Goal: Information Seeking & Learning: Learn about a topic

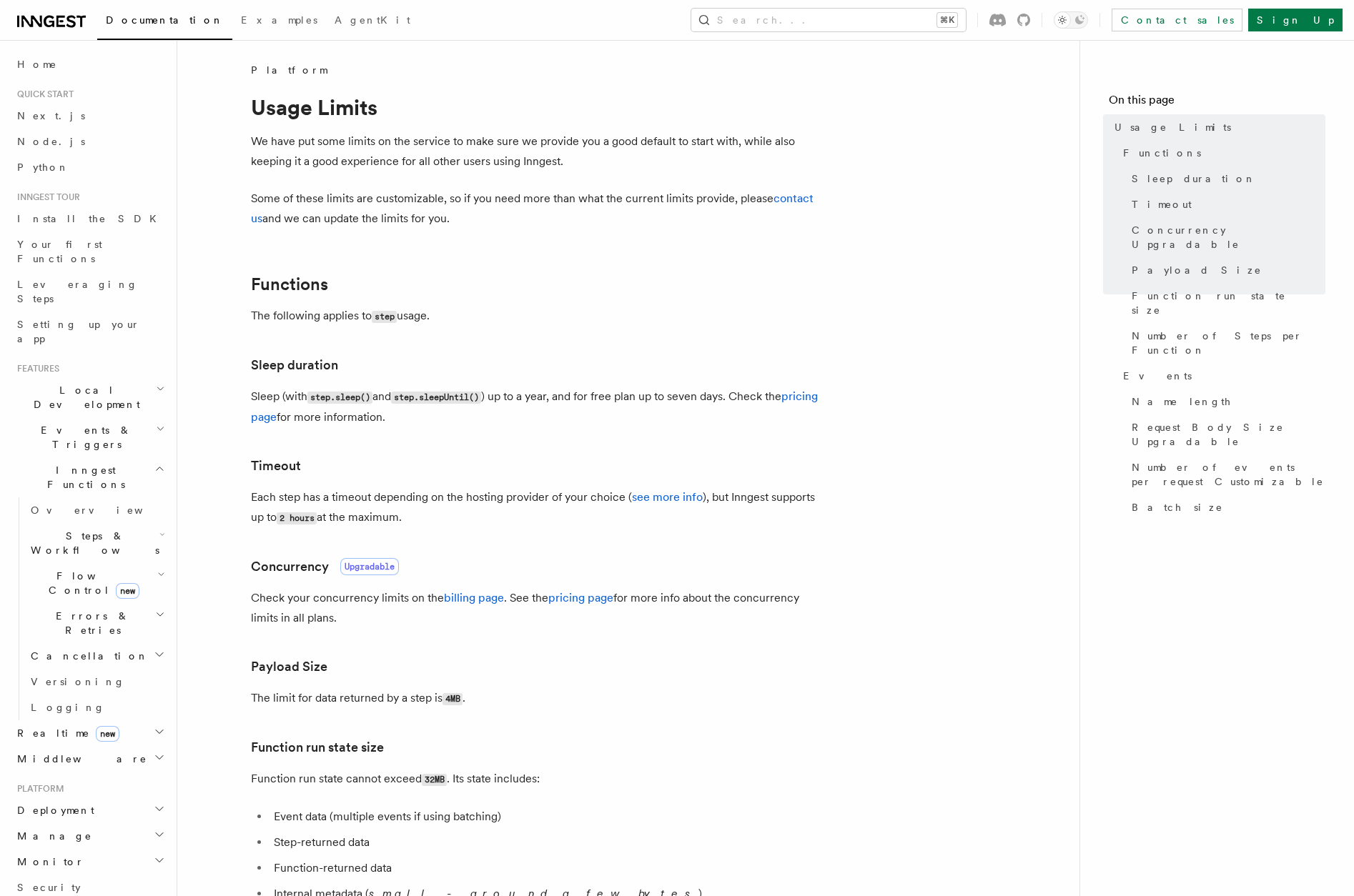
click at [64, 569] on span "Flow Control new" at bounding box center [91, 583] width 132 height 28
click at [79, 691] on span "Throttling" at bounding box center [85, 696] width 82 height 11
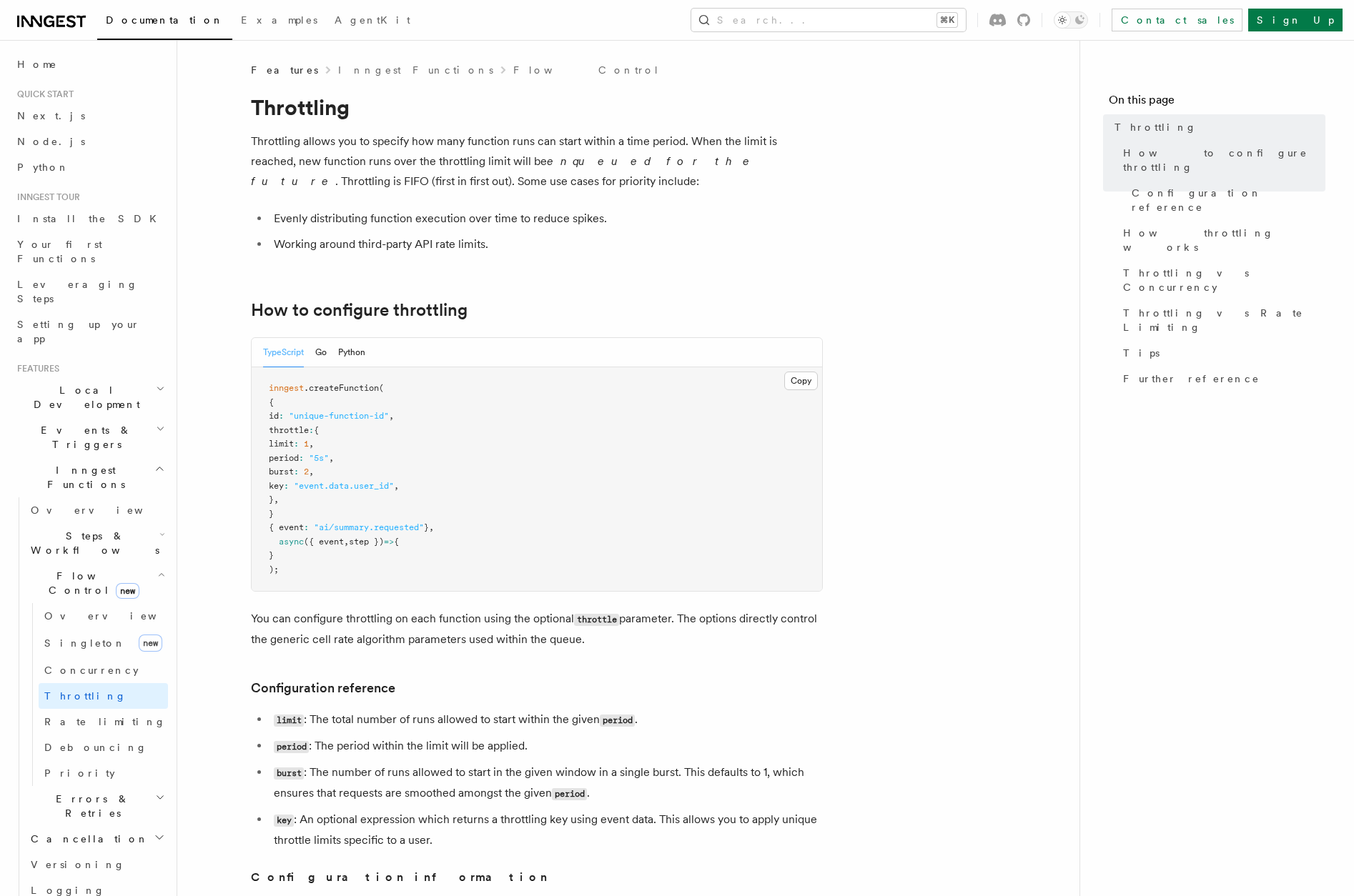
click at [98, 418] on h2 "Events & Triggers" at bounding box center [89, 438] width 156 height 40
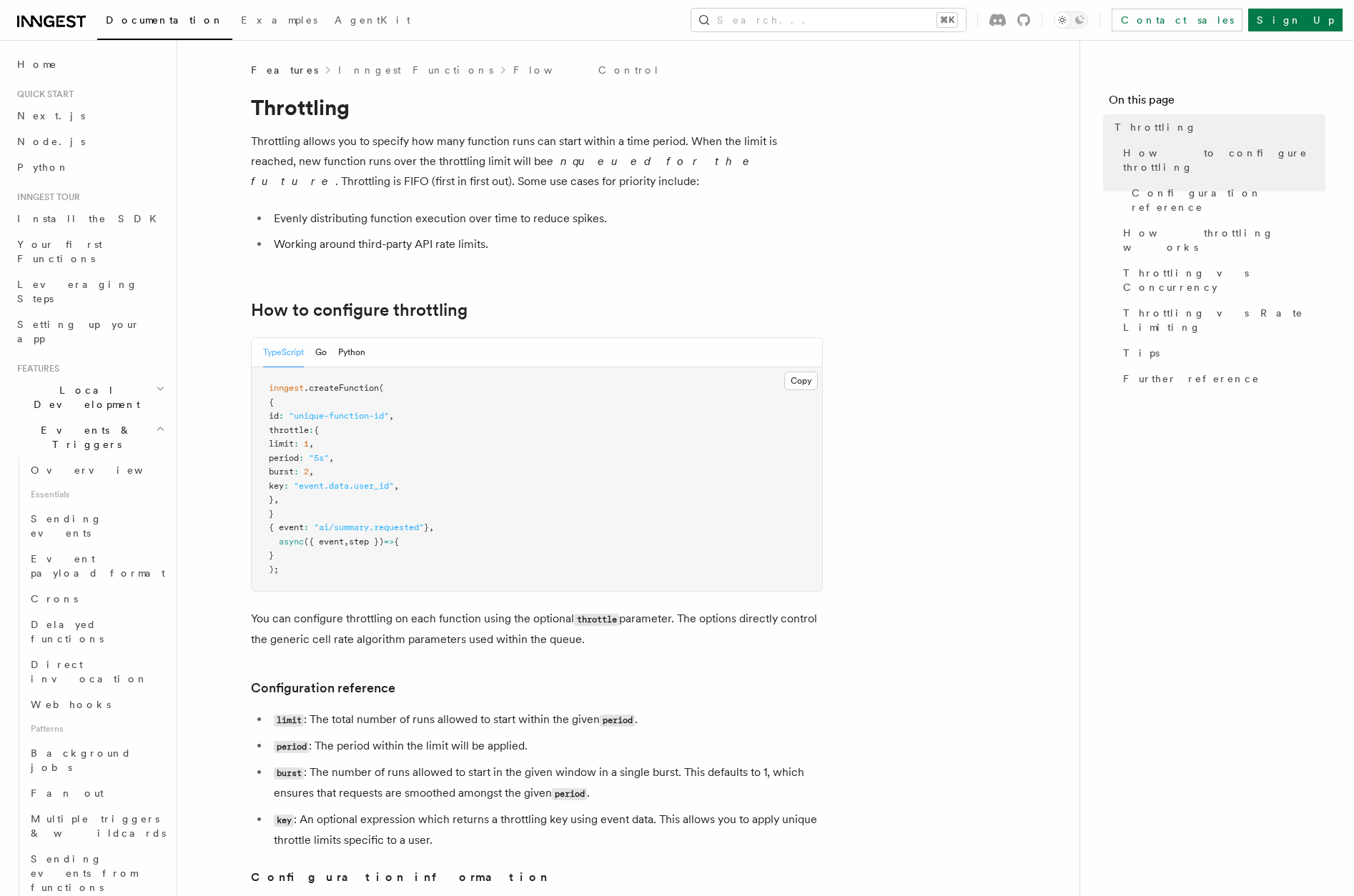
click at [98, 418] on h2 "Events & Triggers" at bounding box center [89, 438] width 156 height 40
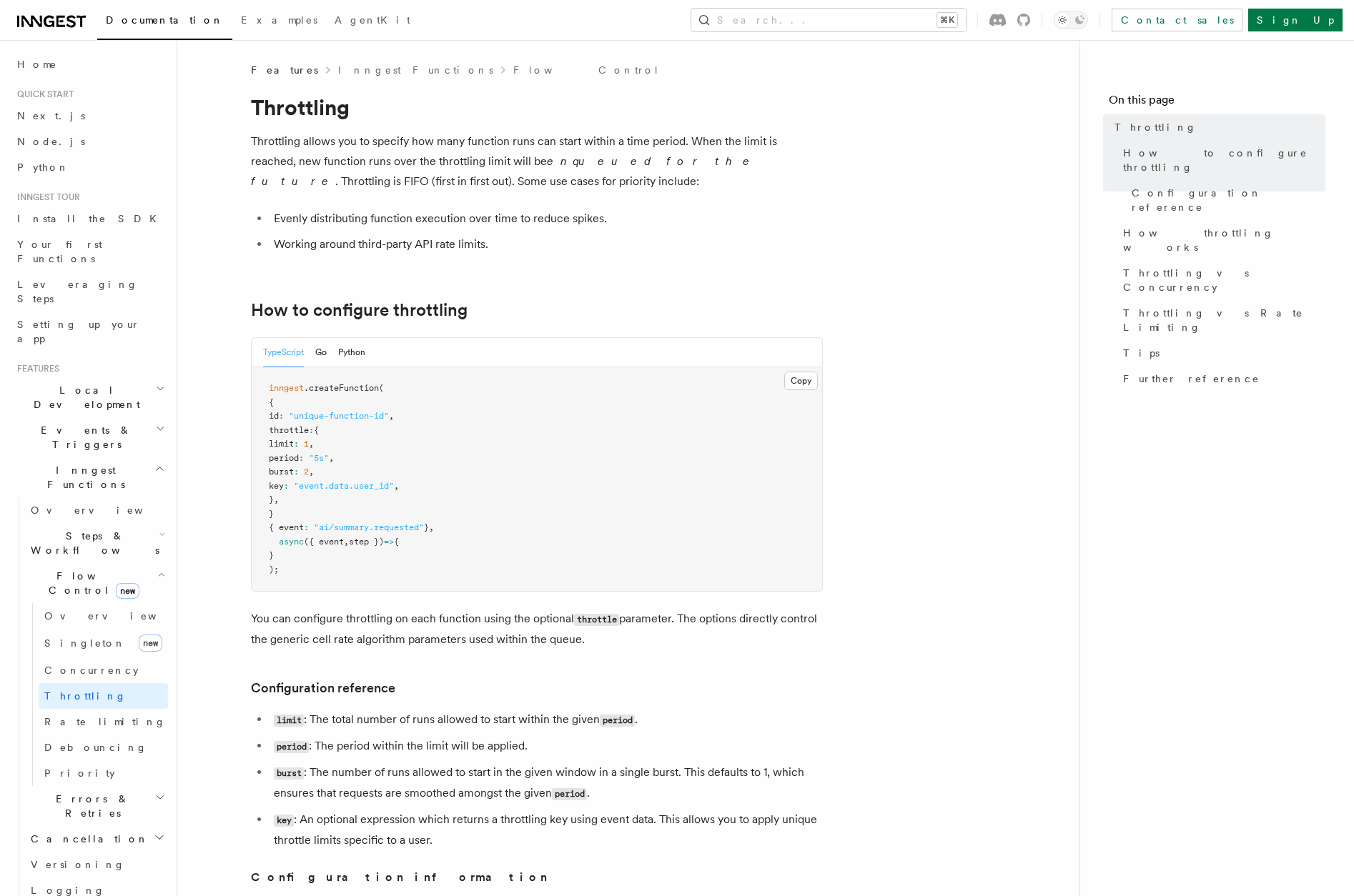
click at [95, 529] on span "Steps & Workflows" at bounding box center [92, 543] width 135 height 28
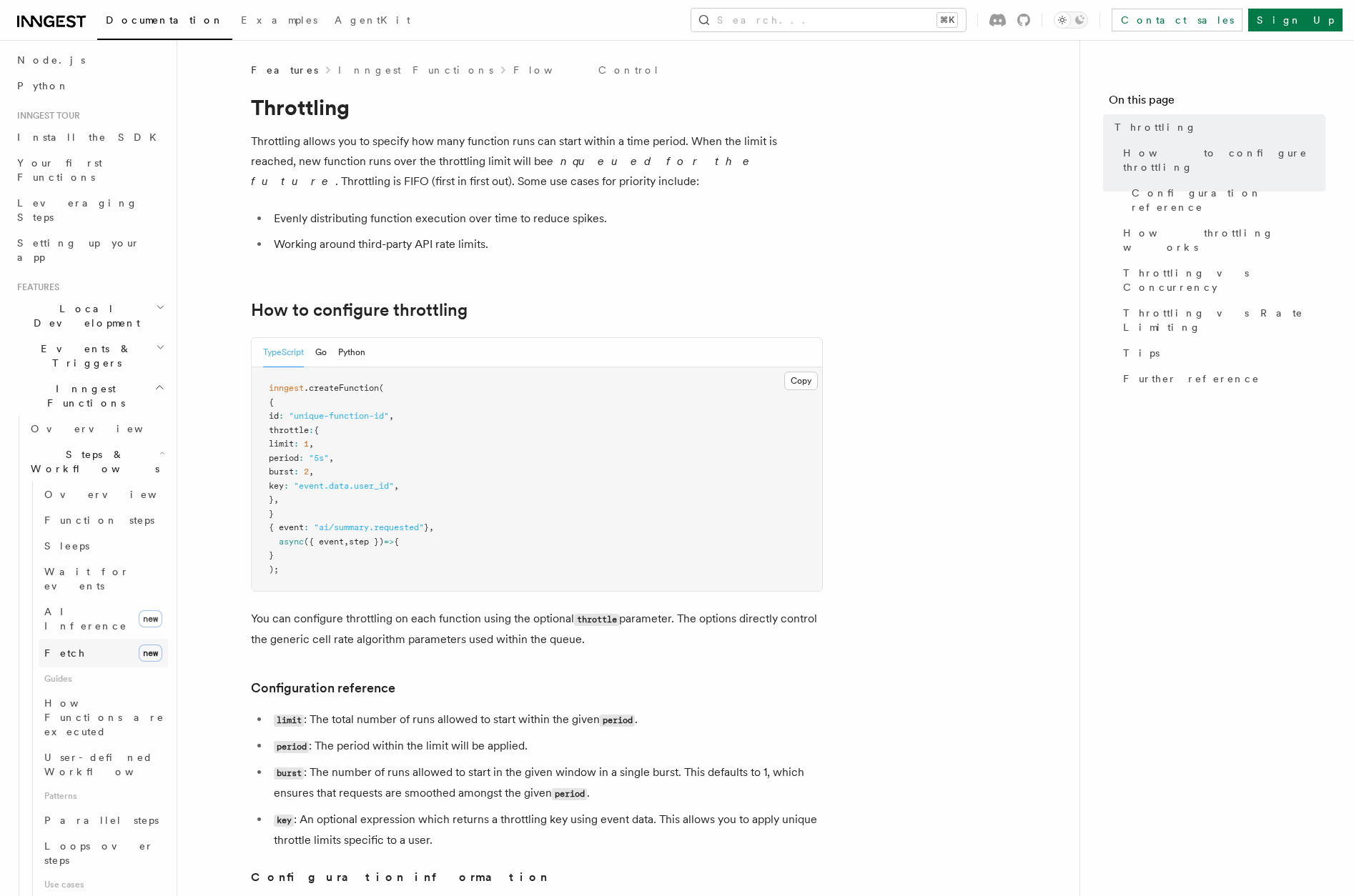
scroll to position [77, 0]
click at [75, 538] on link "Sleeps" at bounding box center [104, 551] width 130 height 26
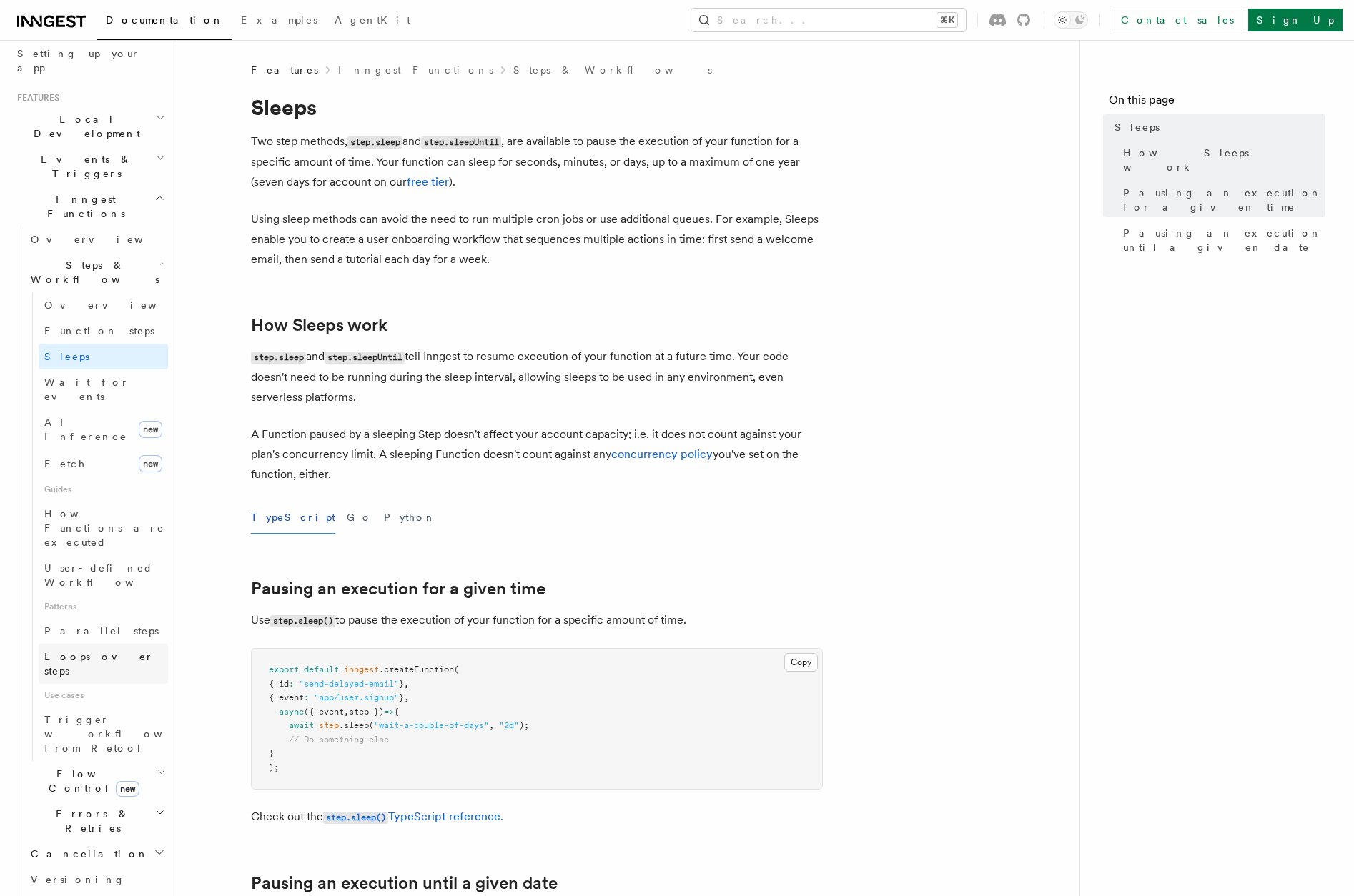
scroll to position [270, 0]
click at [142, 762] on h2 "Flow Control new" at bounding box center [97, 782] width 143 height 40
click at [81, 889] on span "Throttling" at bounding box center [85, 894] width 82 height 11
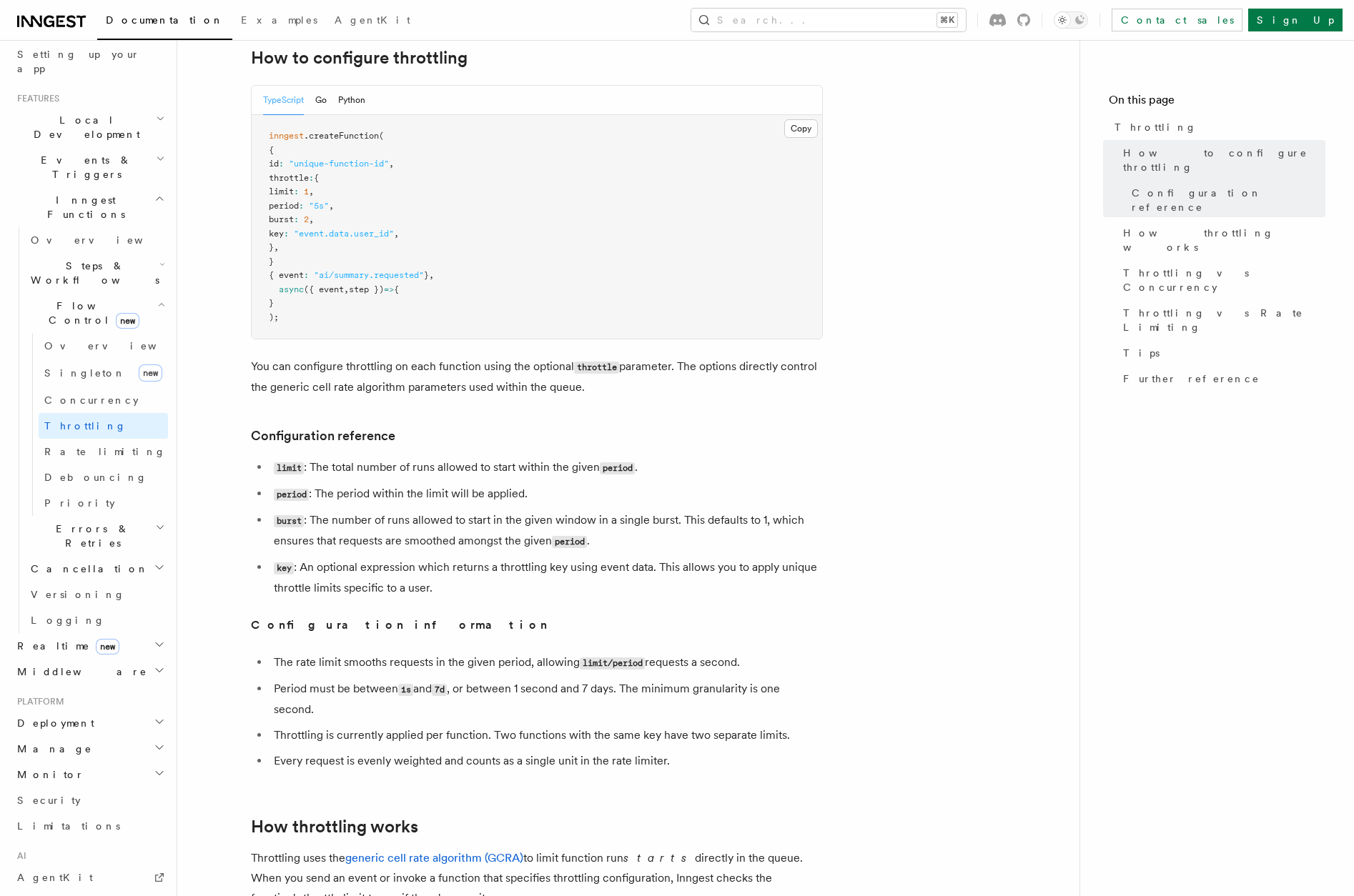
scroll to position [250, 0]
